Goal: Find specific page/section: Find specific page/section

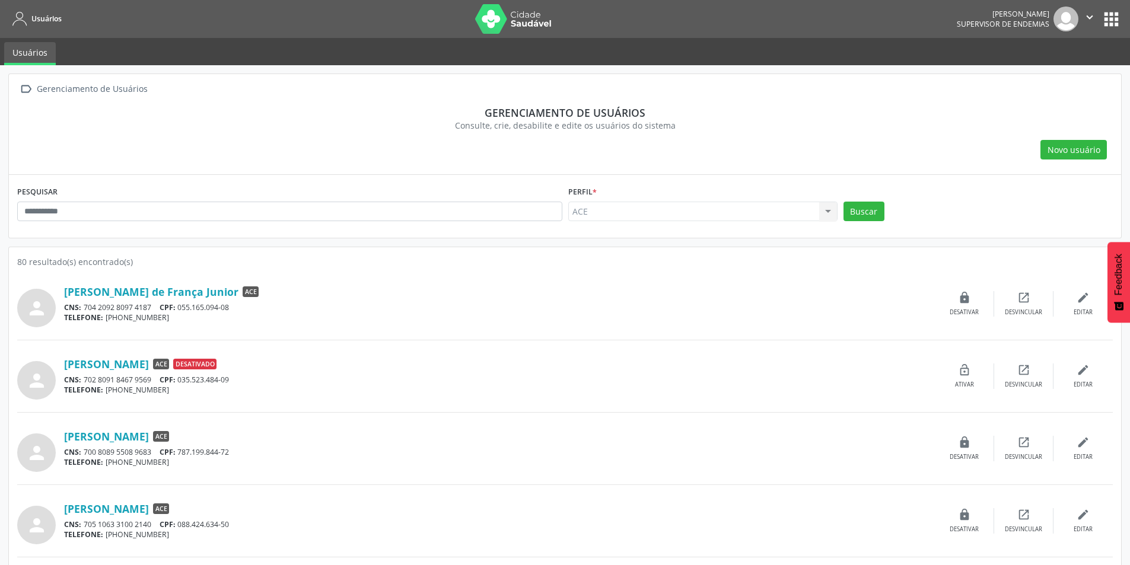
click at [1112, 18] on button "apps" at bounding box center [1111, 19] width 21 height 21
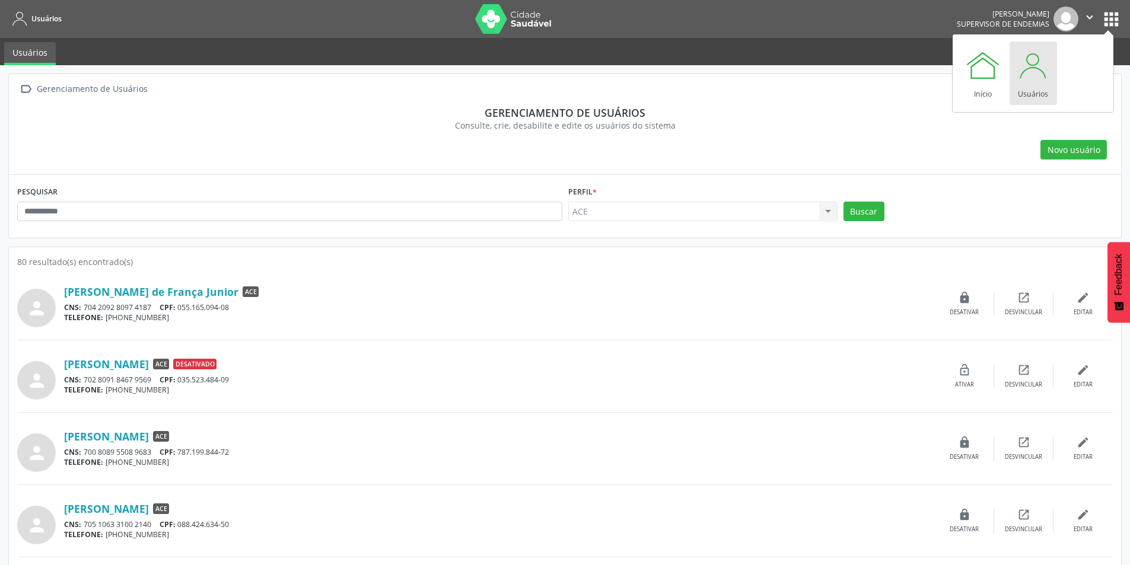
click at [1026, 82] on div at bounding box center [1033, 65] width 36 height 36
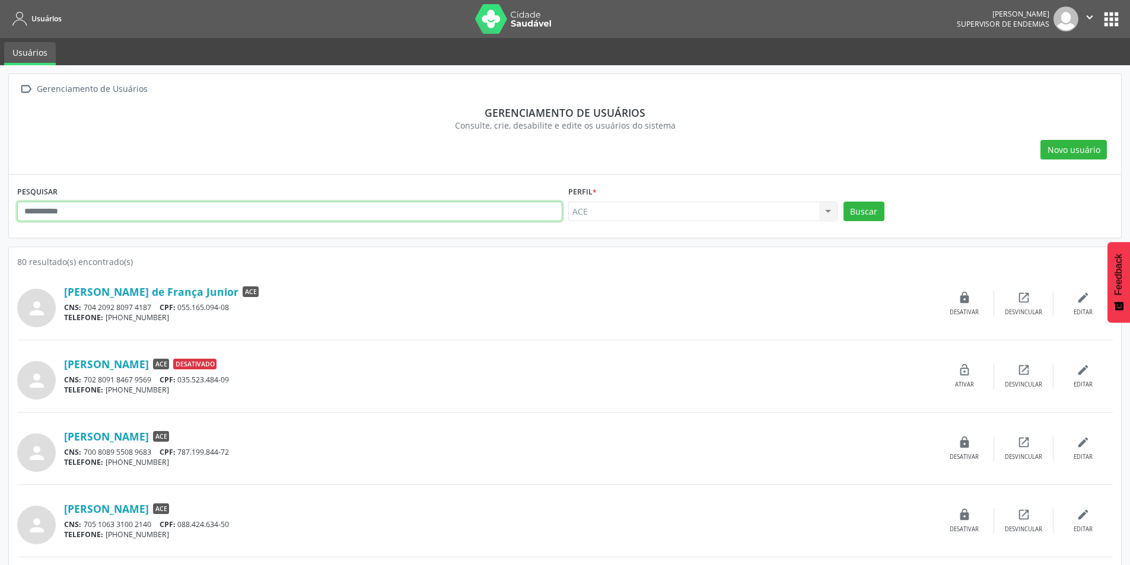
click at [114, 217] on input "text" at bounding box center [289, 212] width 545 height 20
type input "****"
click at [875, 211] on button "Buscar" at bounding box center [863, 212] width 41 height 20
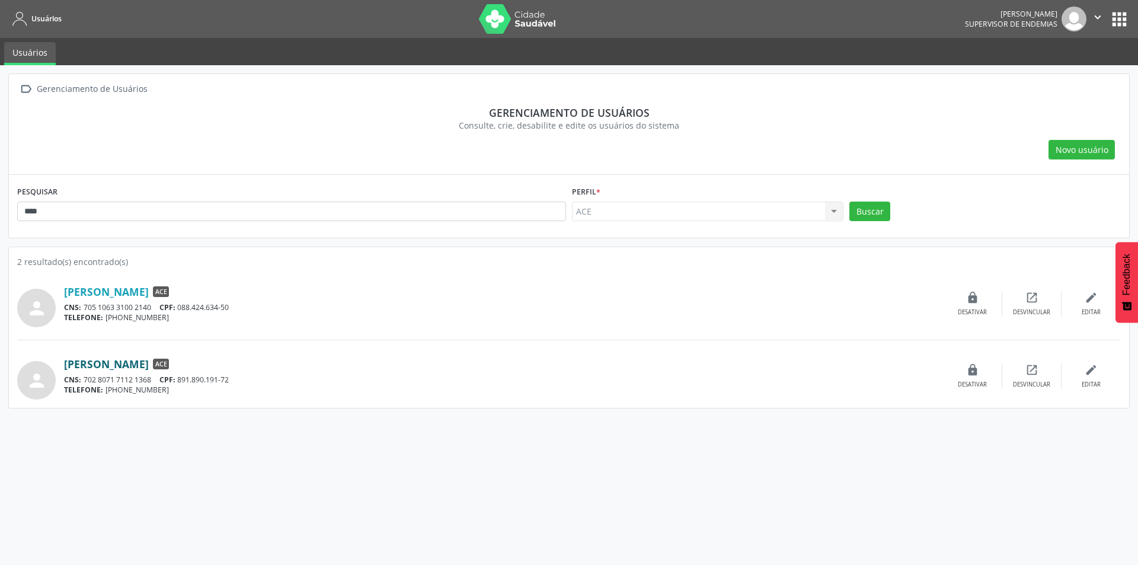
click at [135, 365] on link "Fabio Willamis Souza dos Santos" at bounding box center [106, 364] width 85 height 13
